Goal: Transaction & Acquisition: Subscribe to service/newsletter

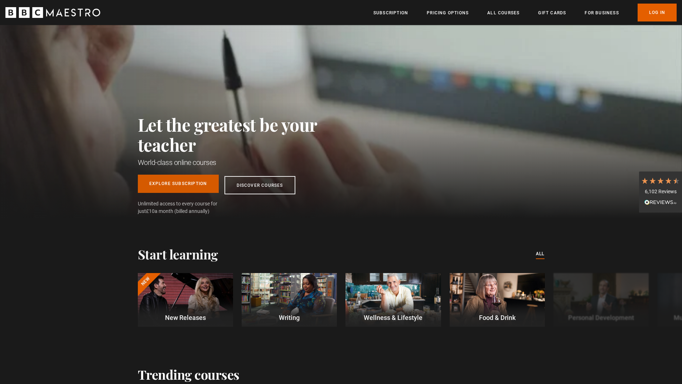
click at [206, 184] on link "Explore Subscription" at bounding box center [178, 184] width 81 height 18
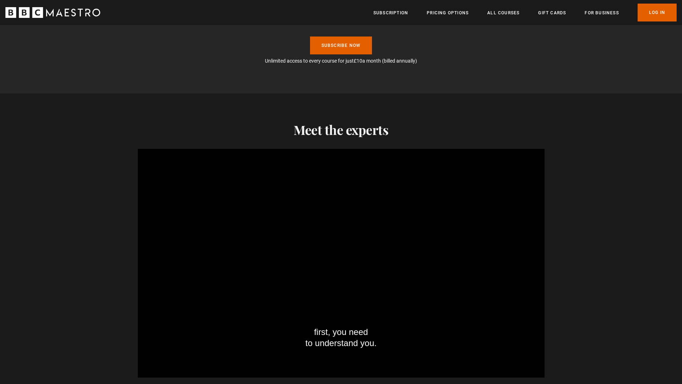
scroll to position [644, 0]
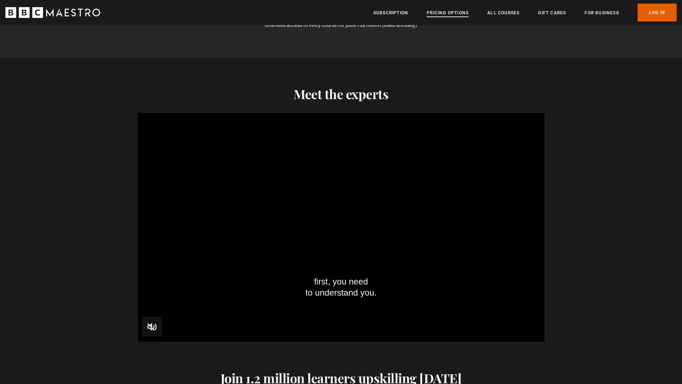
click at [448, 11] on link "Pricing Options" at bounding box center [448, 12] width 42 height 7
